Goal: Information Seeking & Learning: Learn about a topic

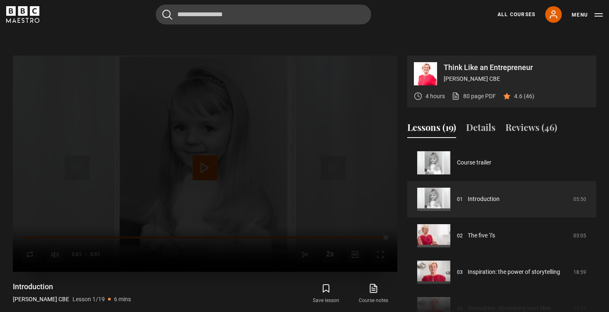
click at [360, 212] on div "Lesson Completed Up next The five ‘i’s Cancel Do you want to save this lesson? …" at bounding box center [205, 164] width 384 height 216
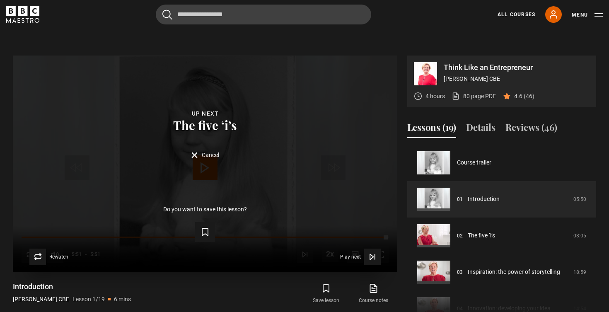
click at [370, 219] on form "Save lesson" at bounding box center [205, 230] width 358 height 23
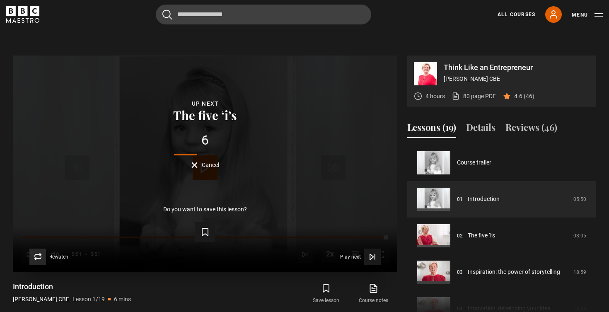
click at [42, 249] on span "Video Player" at bounding box center [37, 257] width 17 height 17
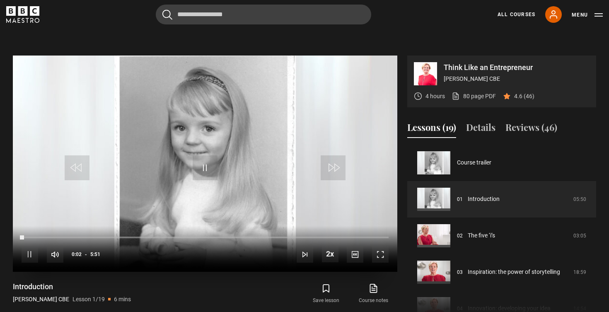
click at [344, 226] on div "10s Skip Back 10 seconds Pause 10s Skip Forward 10 seconds Loaded : 0.14% 5:09 …" at bounding box center [205, 249] width 384 height 46
click at [341, 236] on div "Loaded : 0.14% 5:06 0:04" at bounding box center [205, 237] width 367 height 2
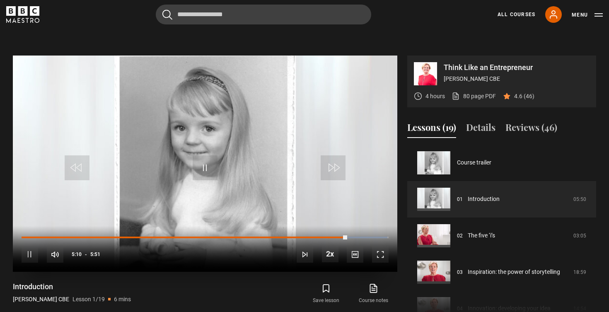
click at [323, 226] on div "10s Skip Back 10 seconds Pause 10s Skip Forward 10 seconds Loaded : 99.62% 4:48…" at bounding box center [205, 249] width 384 height 46
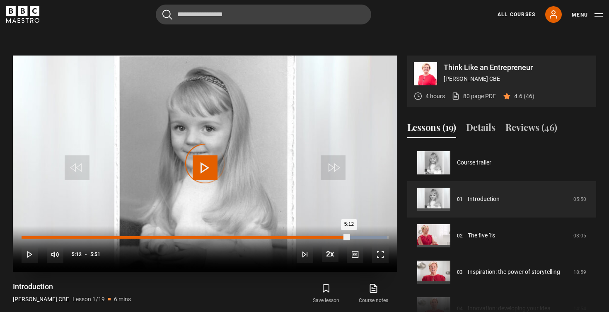
click at [323, 236] on div "4:48" at bounding box center [323, 237] width 1 height 2
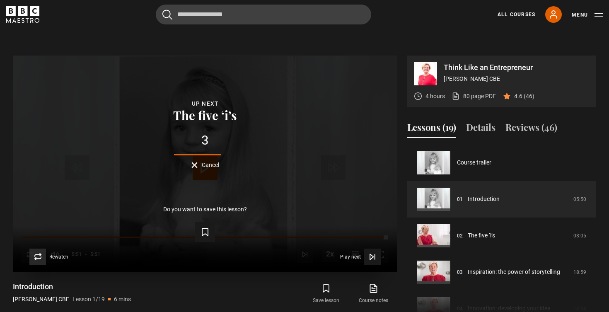
click at [35, 255] on icon "Video Player" at bounding box center [38, 257] width 6 height 5
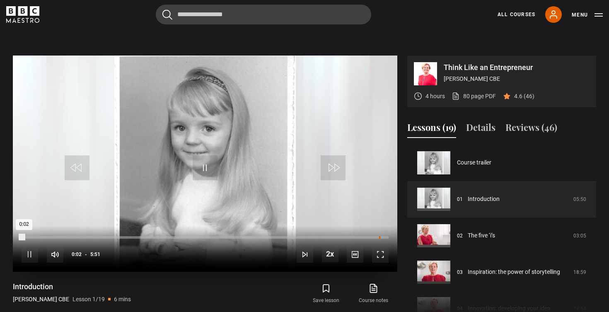
click at [379, 236] on div "Loaded : 0.00% 5:41 0:02" at bounding box center [205, 237] width 367 height 2
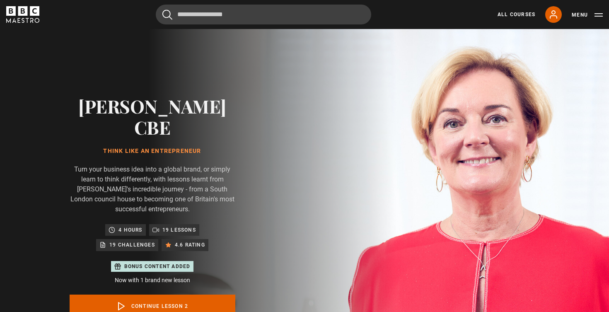
click at [169, 295] on link "Continue lesson 2" at bounding box center [153, 306] width 166 height 23
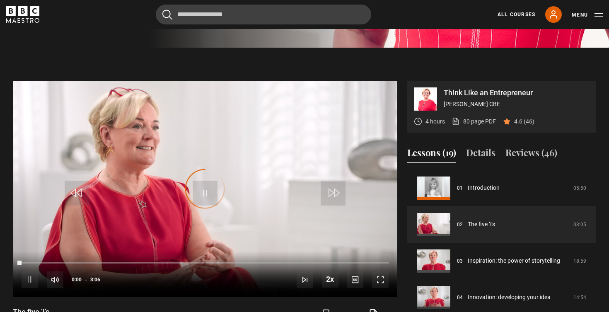
scroll to position [396, 0]
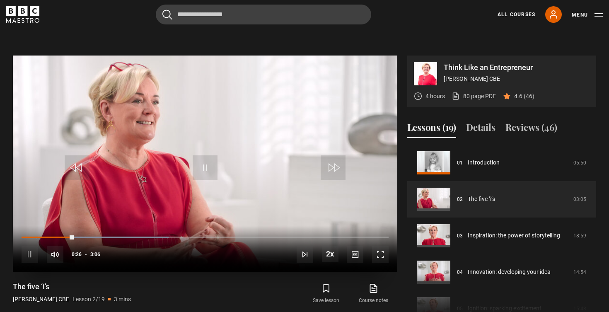
click at [201, 155] on span "Video Player" at bounding box center [205, 167] width 25 height 25
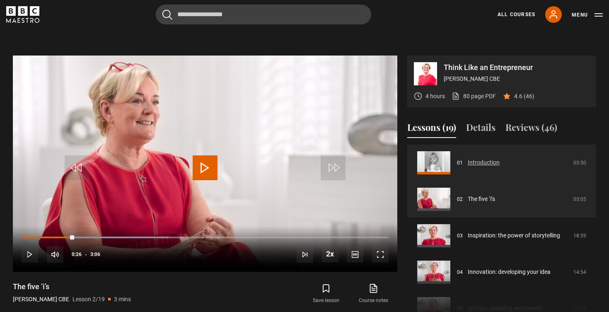
click at [468, 158] on link "Introduction" at bounding box center [484, 162] width 32 height 9
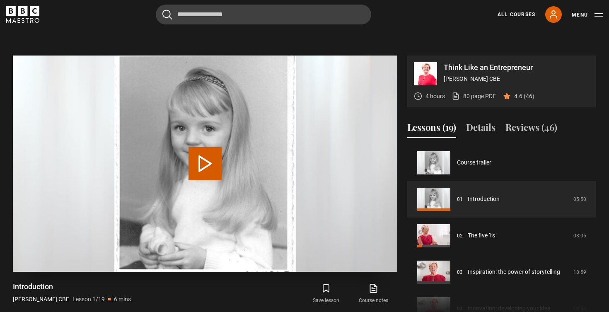
scroll to position [396, 0]
click at [204, 150] on button "Play Lesson Introduction" at bounding box center [204, 163] width 33 height 33
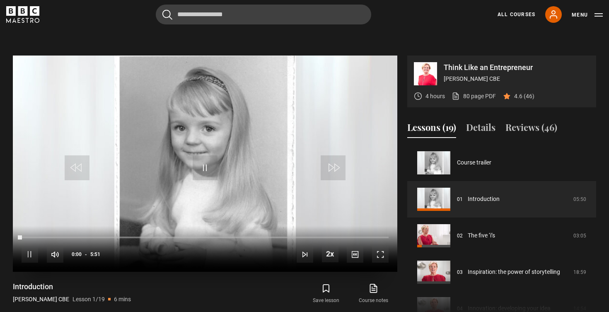
click at [233, 226] on div "10s Skip Back 10 seconds Pause 10s Skip Forward 10 seconds Loaded : 0.00% 3:26 …" at bounding box center [205, 249] width 384 height 46
click at [237, 236] on div "Loaded : 0.00% 3:25 0:02" at bounding box center [205, 237] width 367 height 2
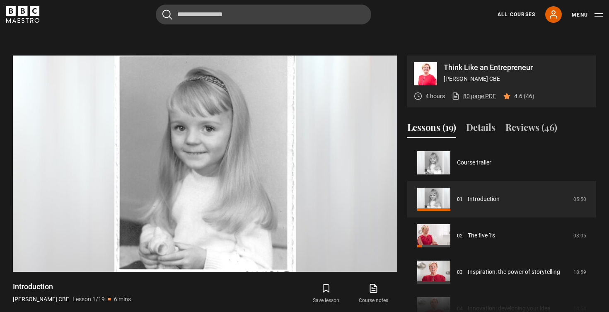
click at [471, 92] on link "80 page PDF (opens in new tab)" at bounding box center [474, 96] width 44 height 9
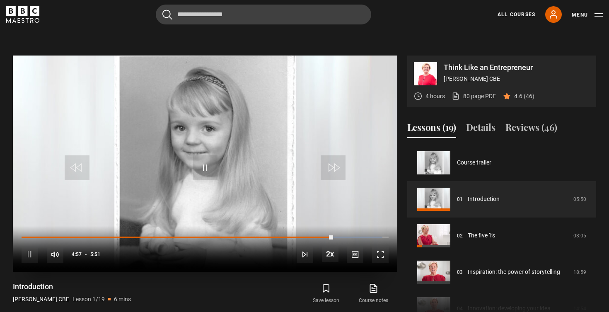
click at [201, 155] on span "Video Player" at bounding box center [205, 167] width 25 height 25
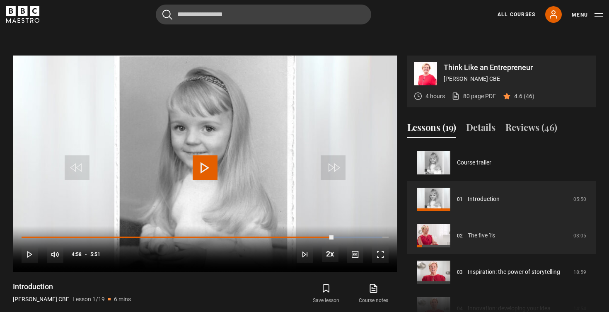
click at [475, 231] on link "The five ‘i’s" at bounding box center [481, 235] width 27 height 9
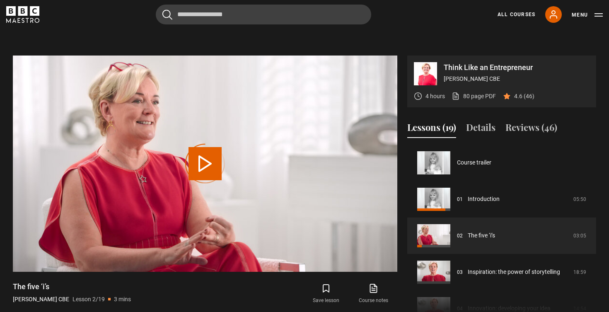
scroll to position [36, 0]
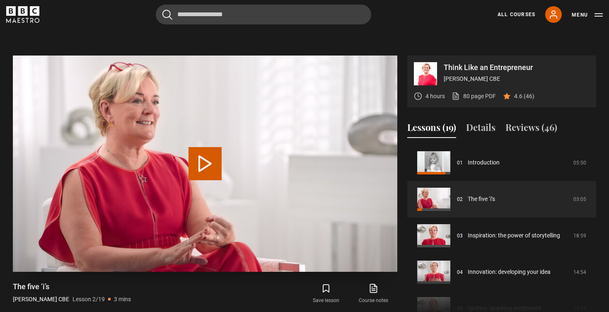
click at [211, 147] on button "Play Lesson The five ‘i’s" at bounding box center [204, 163] width 33 height 33
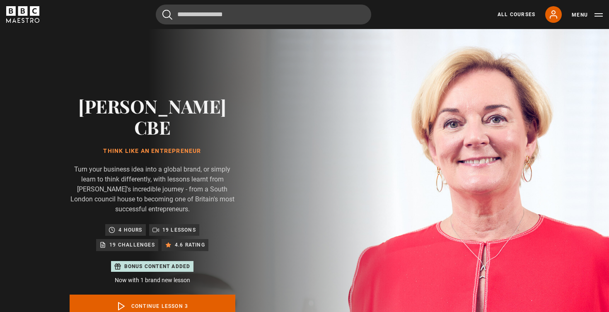
scroll to position [73, 0]
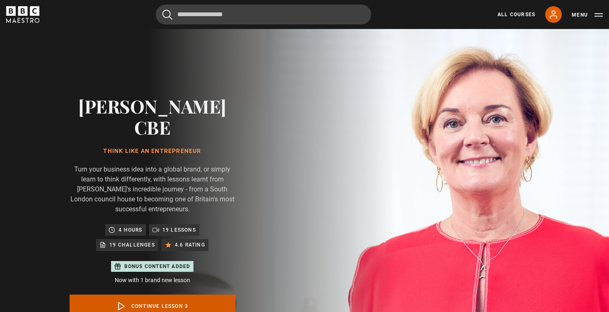
click at [211, 295] on link "Continue lesson 3" at bounding box center [153, 306] width 166 height 23
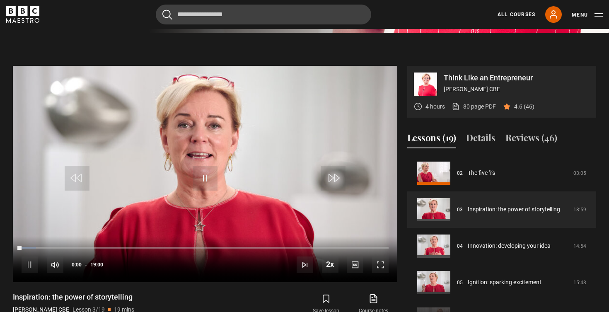
scroll to position [396, 0]
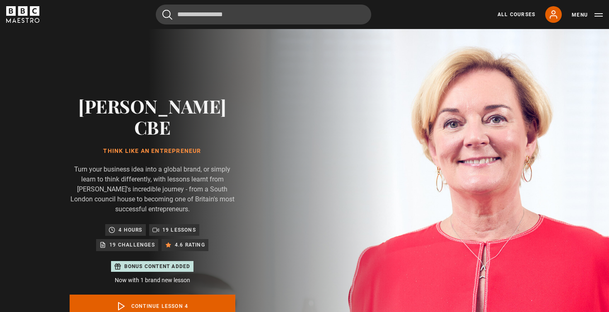
scroll to position [109, 0]
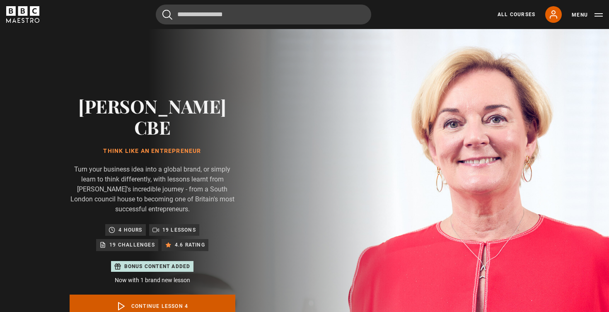
click at [125, 301] on icon at bounding box center [121, 306] width 10 height 10
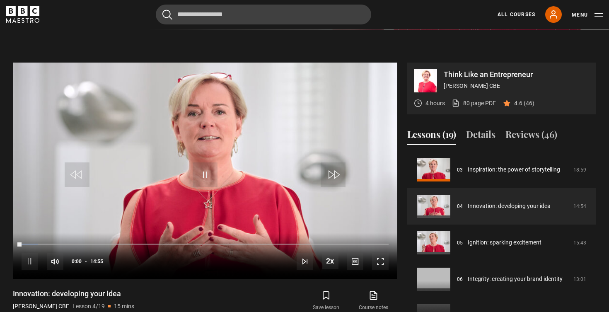
scroll to position [396, 0]
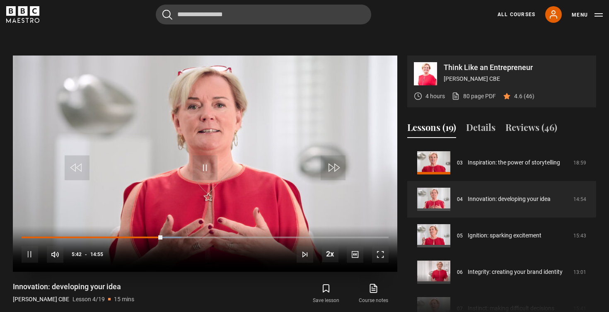
click at [204, 155] on span "Video Player" at bounding box center [205, 167] width 25 height 25
click at [203, 155] on span "Video Player" at bounding box center [205, 167] width 25 height 25
click at [205, 155] on span "Video Player" at bounding box center [205, 167] width 25 height 25
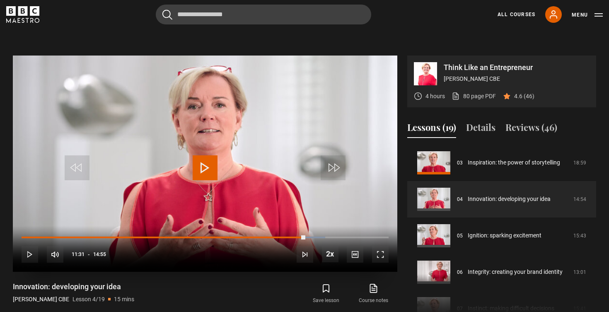
click at [202, 155] on span "Video Player" at bounding box center [205, 167] width 25 height 25
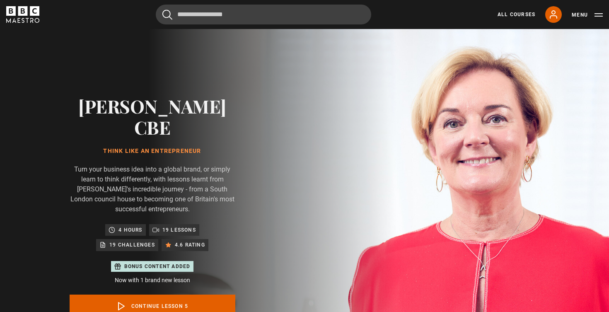
scroll to position [146, 0]
